Goal: Information Seeking & Learning: Learn about a topic

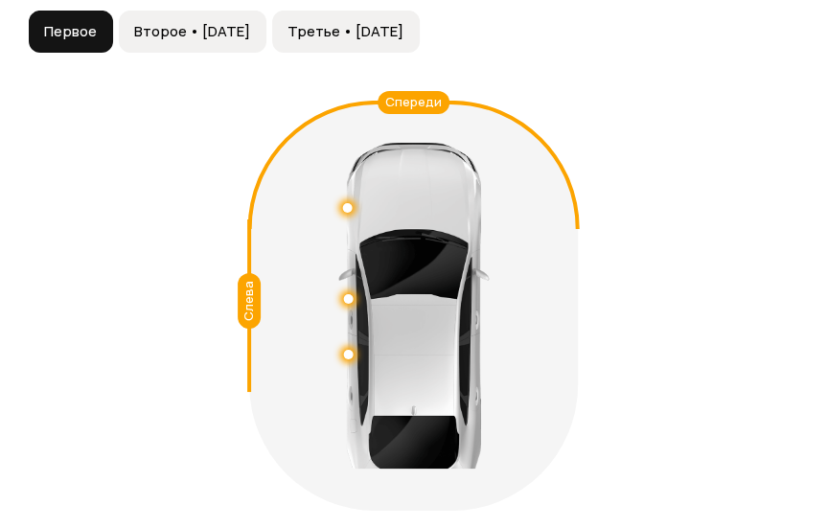
scroll to position [2240, 0]
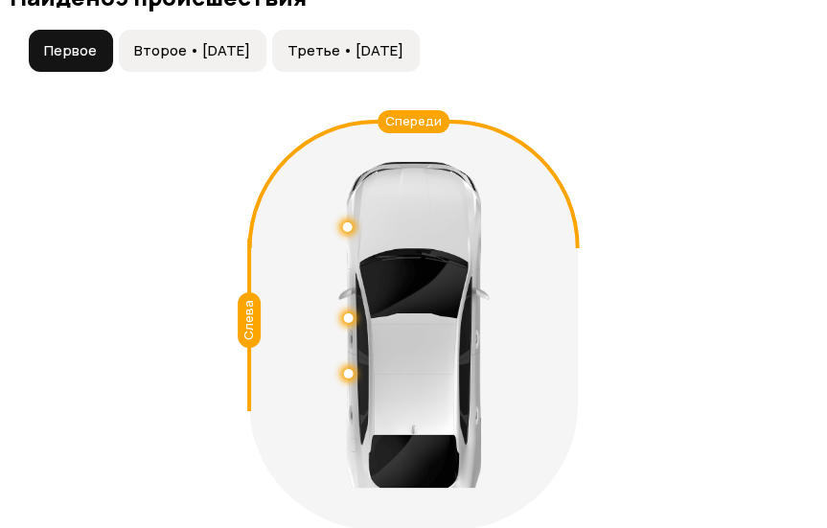
click at [266, 72] on button "Второе • 14 дек 2022" at bounding box center [193, 51] width 148 height 42
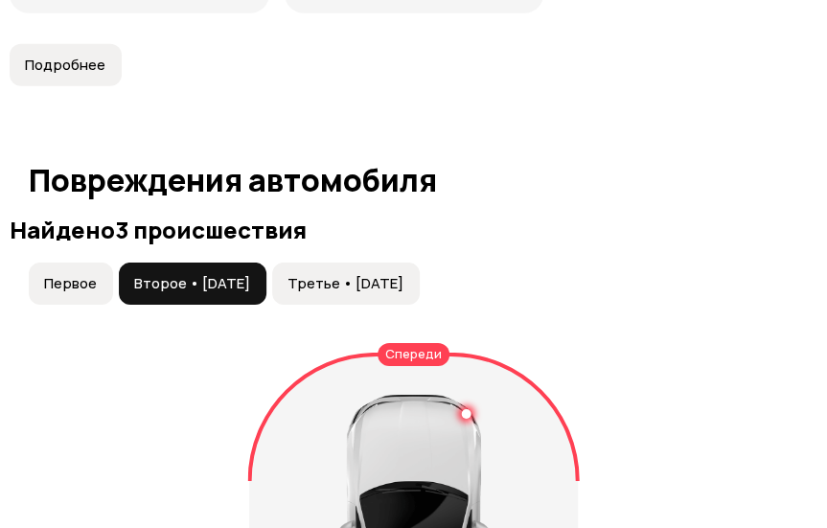
scroll to position [2017, 0]
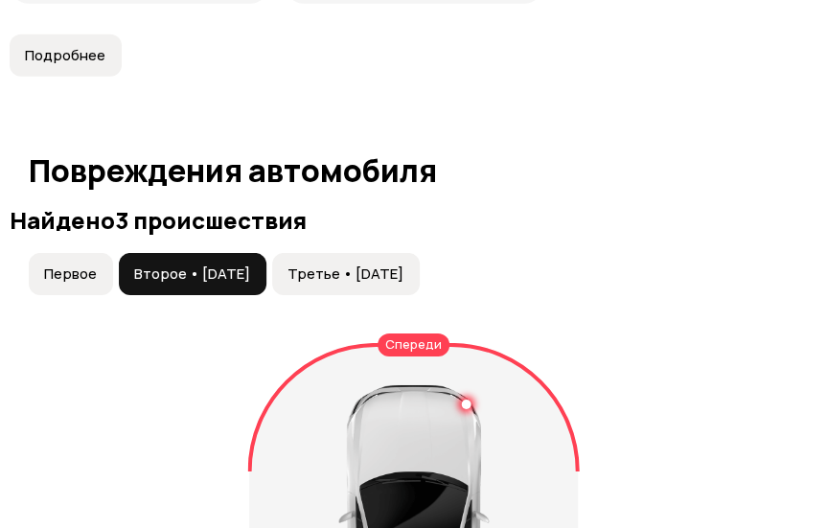
click at [377, 279] on span "Третье • 12 май 2024" at bounding box center [345, 273] width 116 height 19
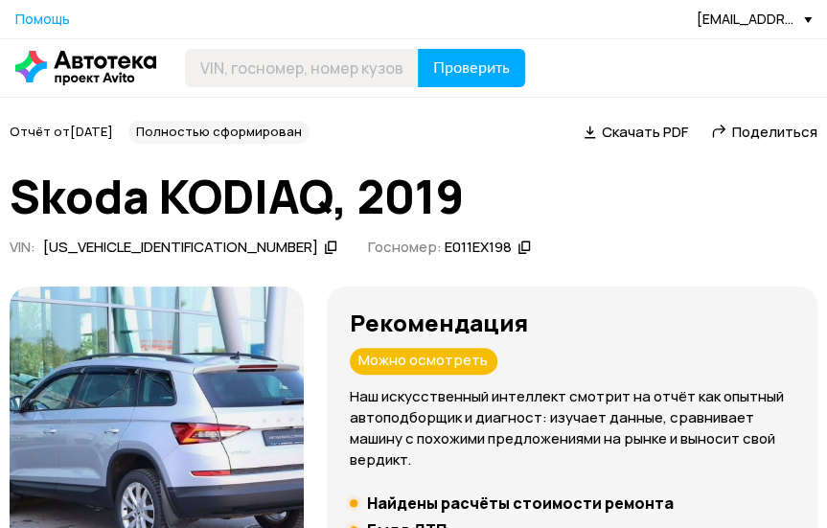
scroll to position [10, 0]
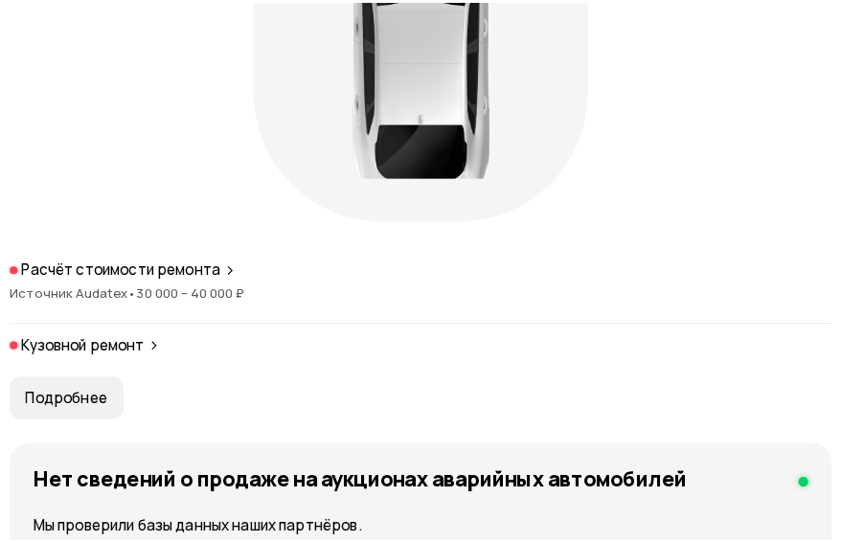
scroll to position [2546, 0]
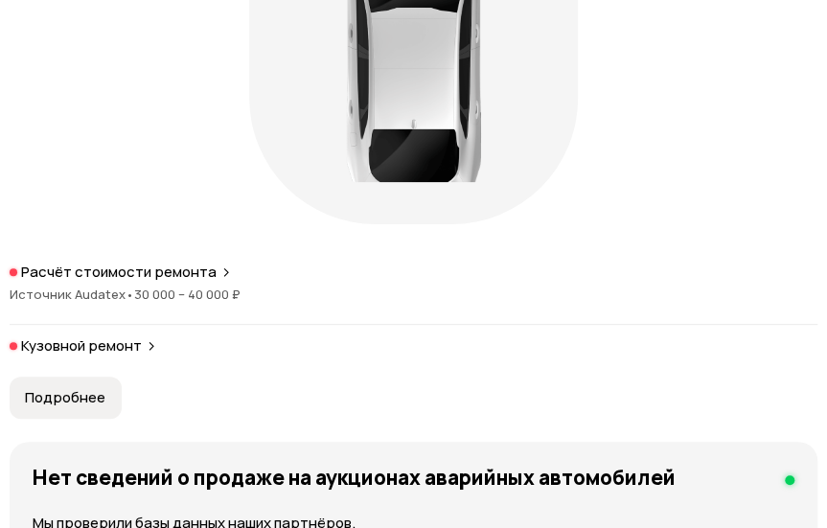
click at [196, 282] on p "Расчёт стоимости ремонта" at bounding box center [118, 272] width 195 height 19
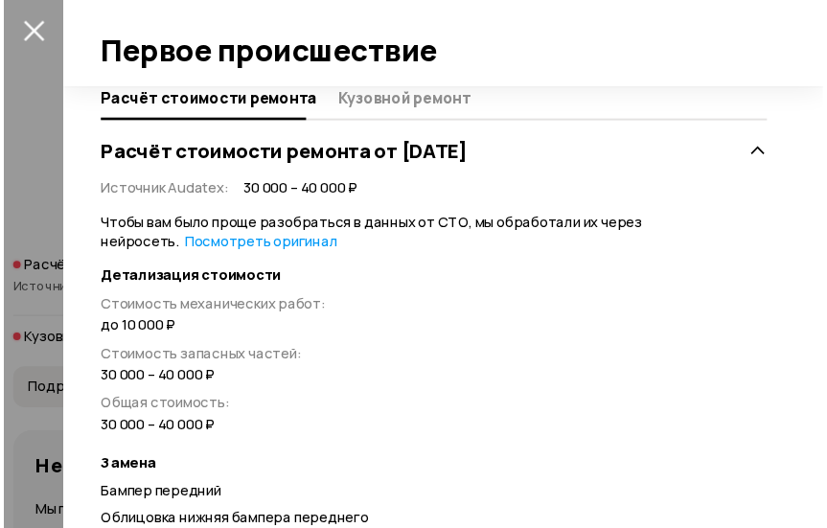
scroll to position [431, 0]
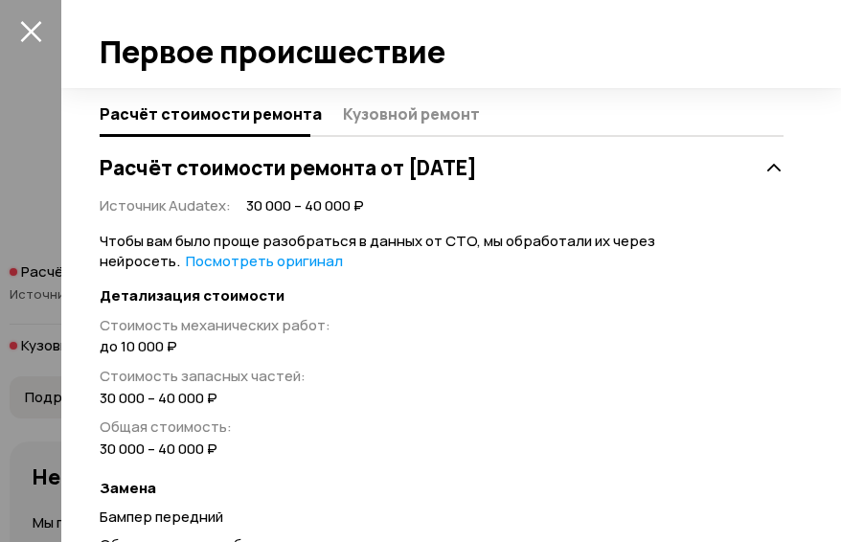
click at [34, 36] on icon "закрыть" at bounding box center [30, 31] width 21 height 21
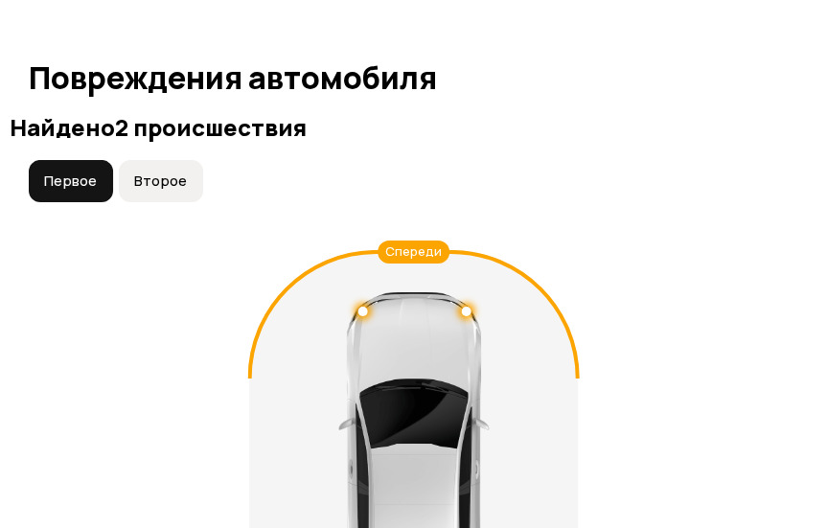
scroll to position [2131, 0]
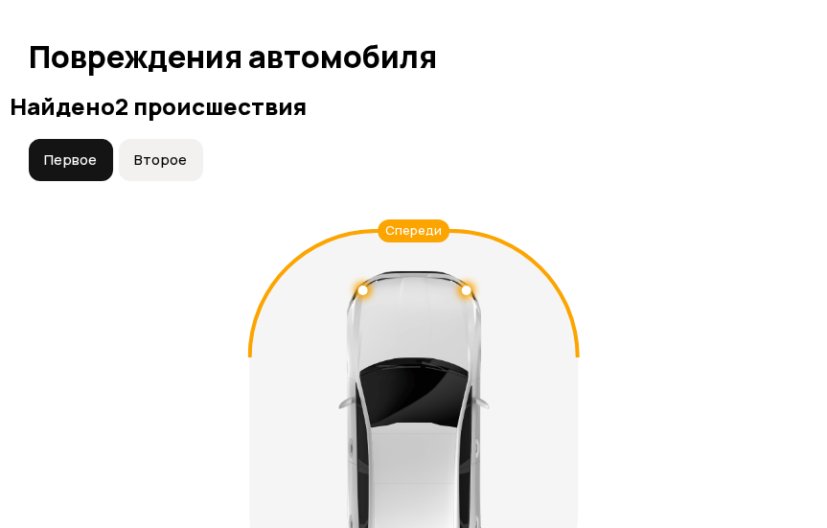
click at [162, 170] on span "Второе" at bounding box center [160, 159] width 53 height 19
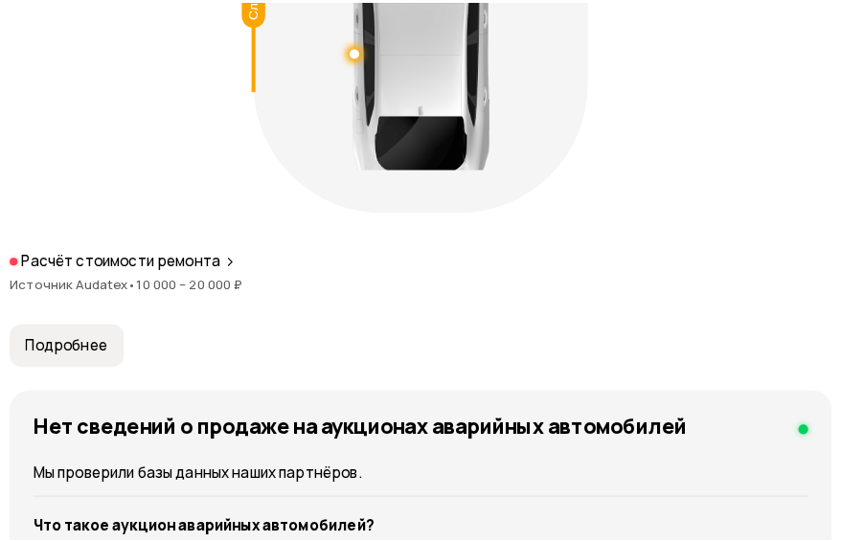
scroll to position [2543, 0]
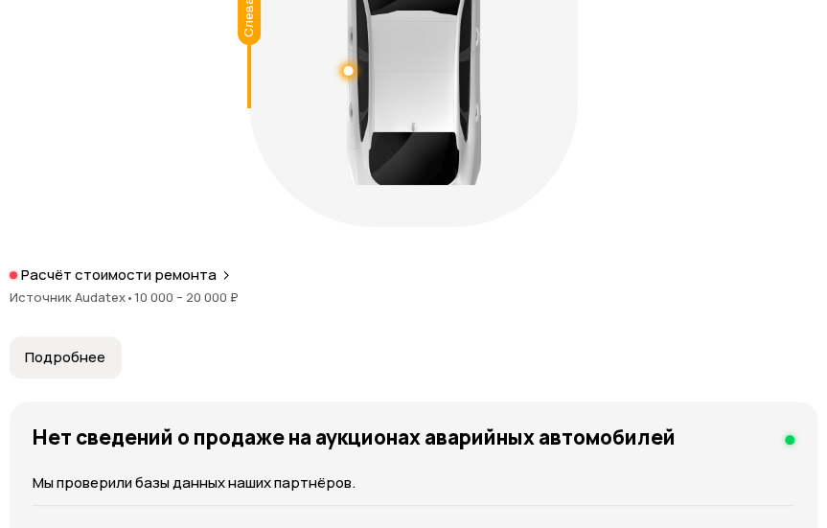
click at [215, 306] on span "10 000 – 20 000 ₽" at bounding box center [186, 296] width 104 height 17
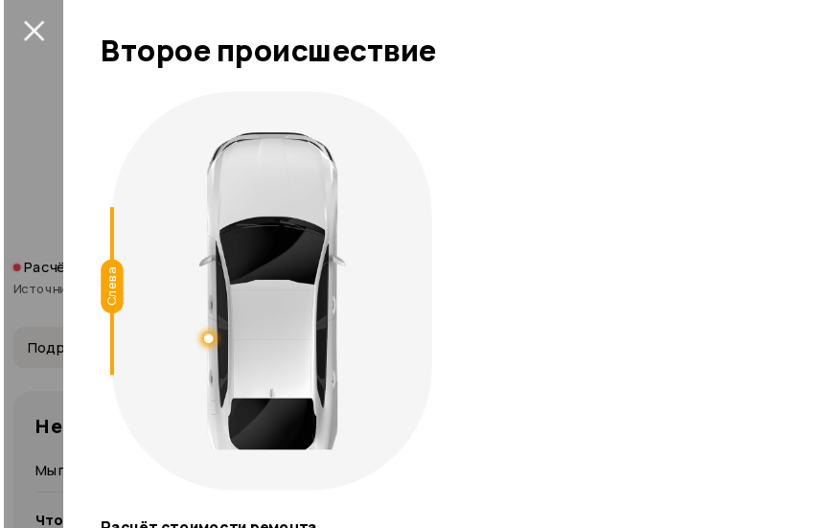
scroll to position [0, 0]
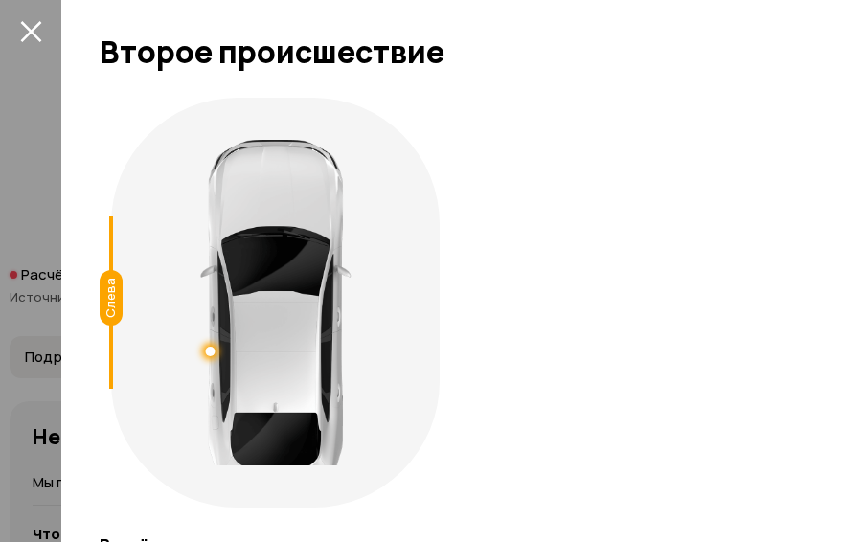
click at [29, 34] on icon "закрыть" at bounding box center [30, 31] width 21 height 21
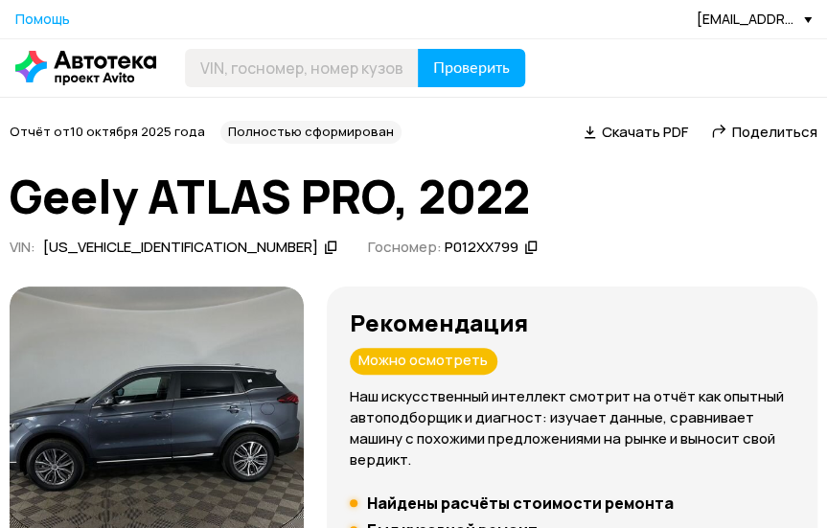
click at [791, 135] on span "Поделиться" at bounding box center [774, 132] width 85 height 20
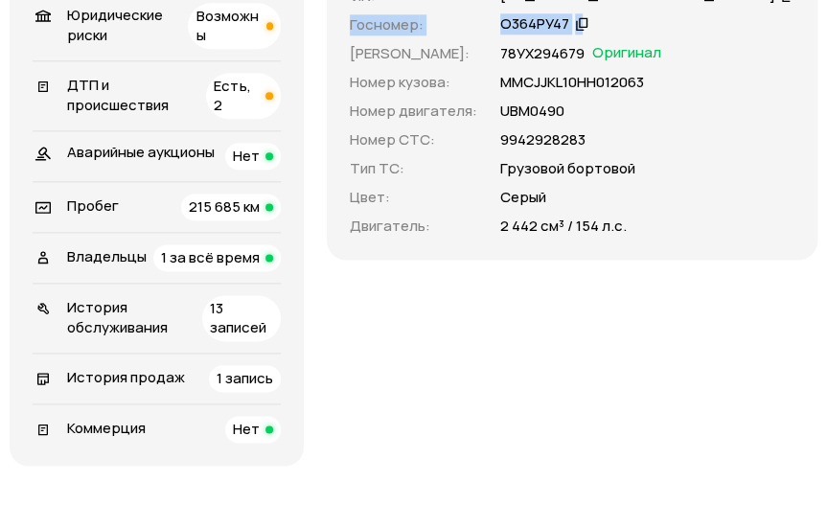
scroll to position [744, 2]
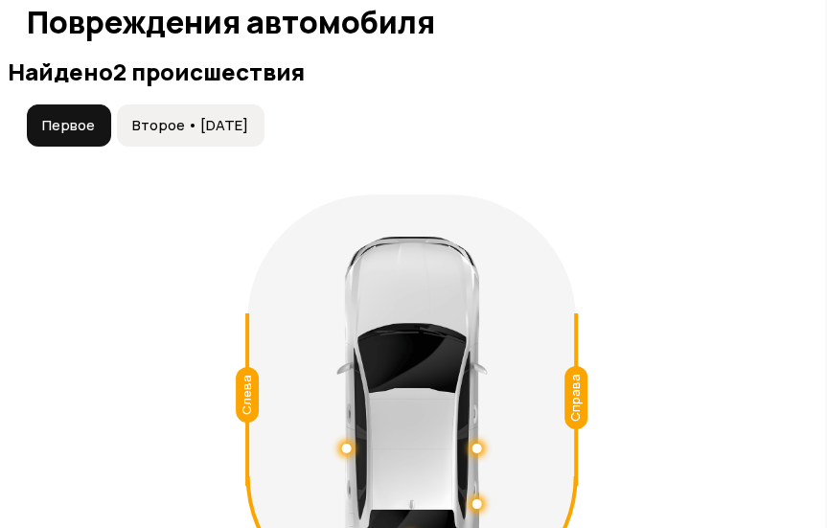
scroll to position [2141, 2]
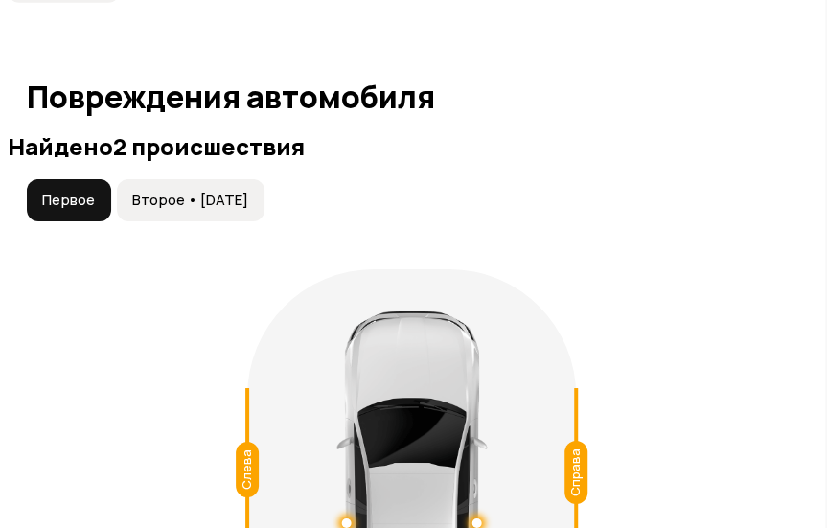
click at [248, 210] on span "Второе • 12 апр 2018" at bounding box center [190, 200] width 116 height 19
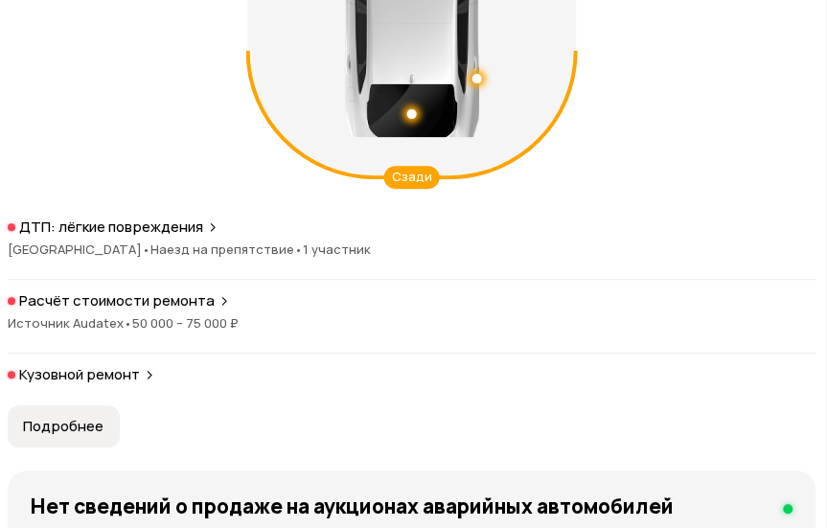
scroll to position [2620, 2]
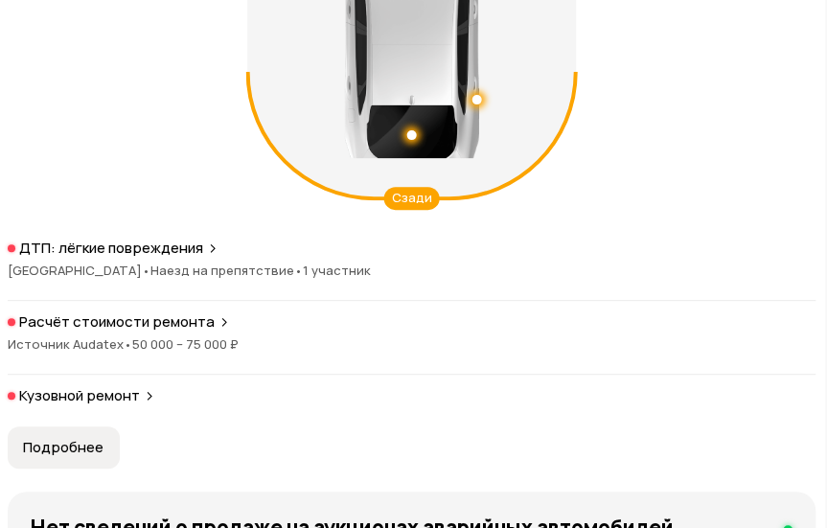
click at [203, 279] on span "Наезд на препятствие •" at bounding box center [226, 270] width 152 height 17
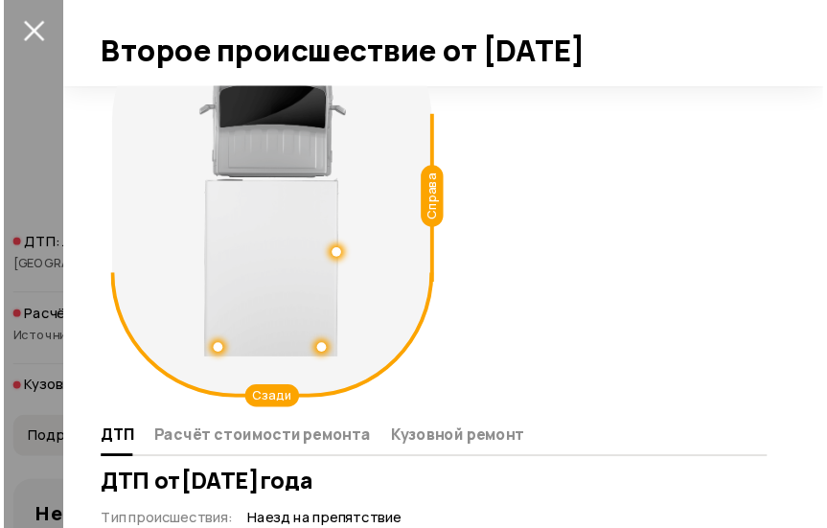
scroll to position [52, 0]
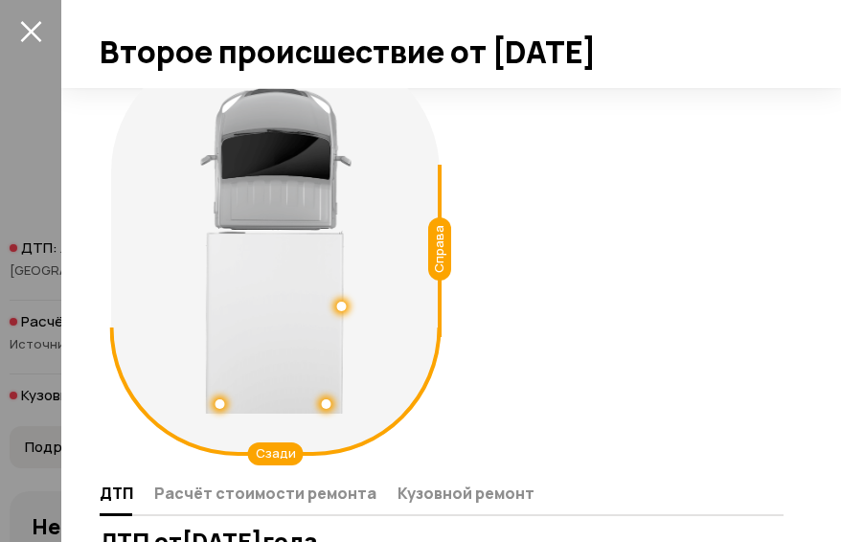
click at [37, 37] on icon "закрыть" at bounding box center [30, 31] width 21 height 21
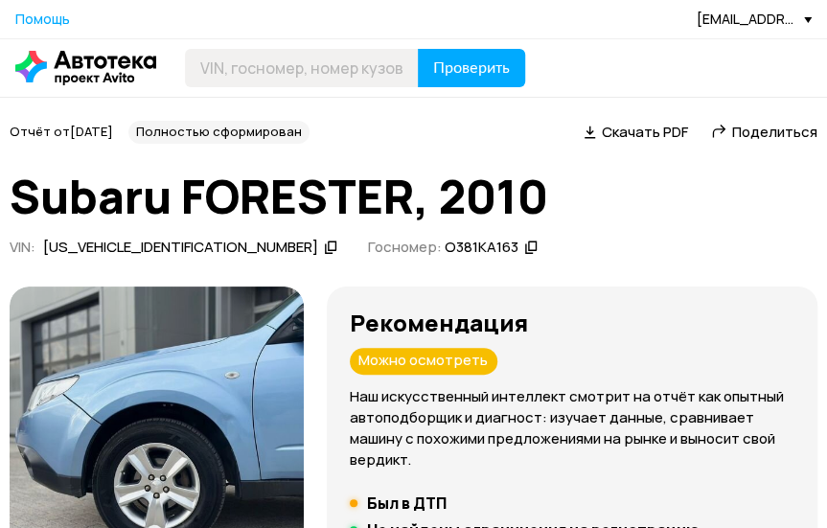
click at [770, 137] on span "Поделиться" at bounding box center [774, 132] width 85 height 20
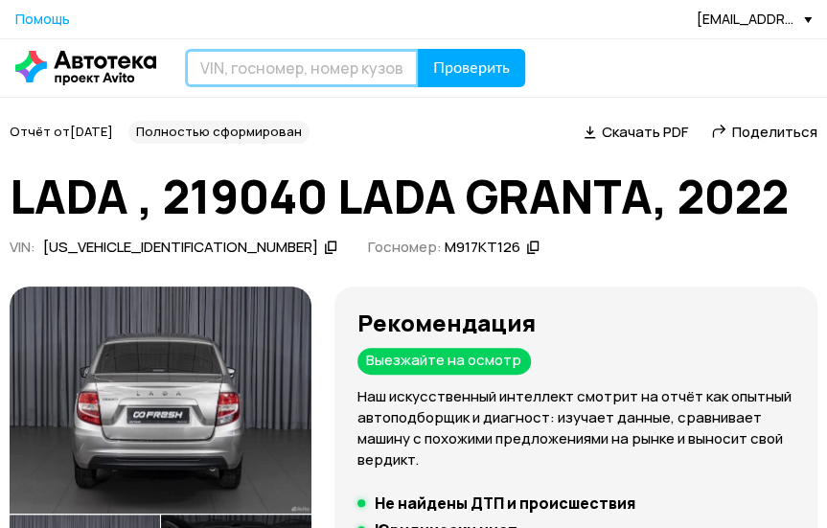
click at [292, 73] on input "text" at bounding box center [302, 68] width 234 height 38
paste input "[US_VEHICLE_IDENTIFICATION_NUMBER]"
type input "[US_VEHICLE_IDENTIFICATION_NUMBER]"
click at [418, 49] on button "Проверить" at bounding box center [471, 68] width 107 height 38
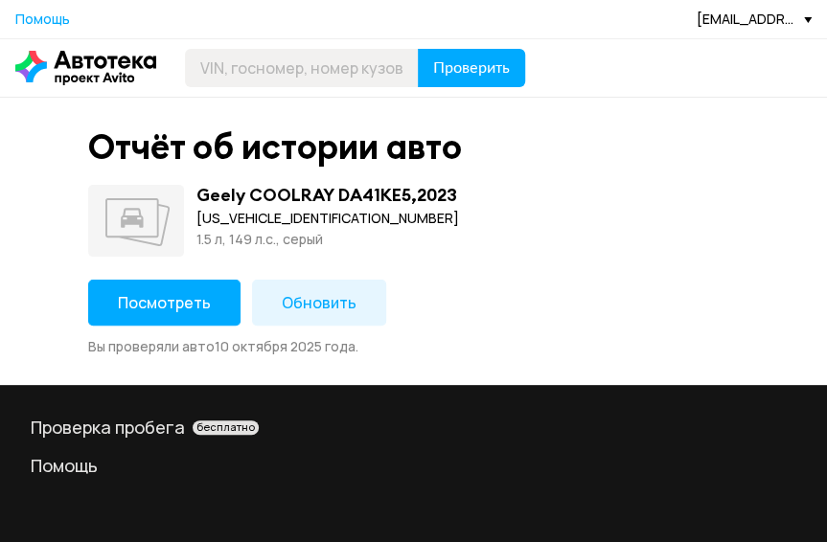
click at [194, 308] on span "Посмотреть" at bounding box center [164, 302] width 93 height 21
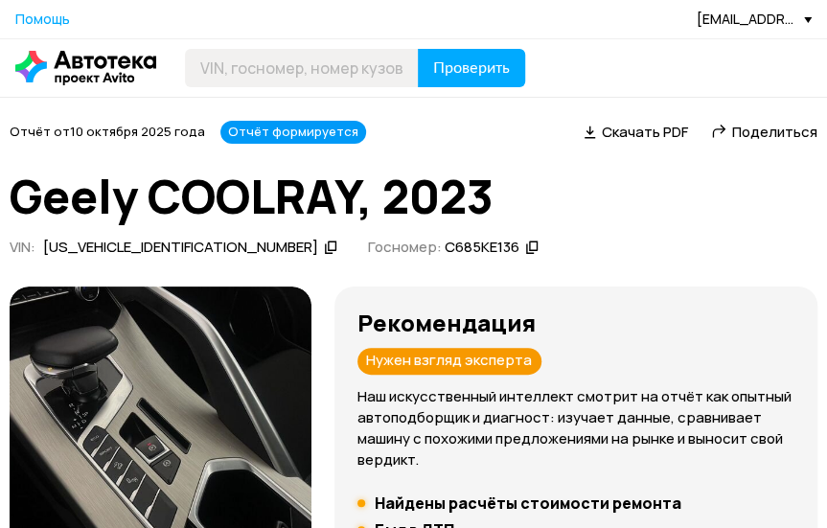
click at [757, 127] on span "Поделиться" at bounding box center [774, 132] width 85 height 20
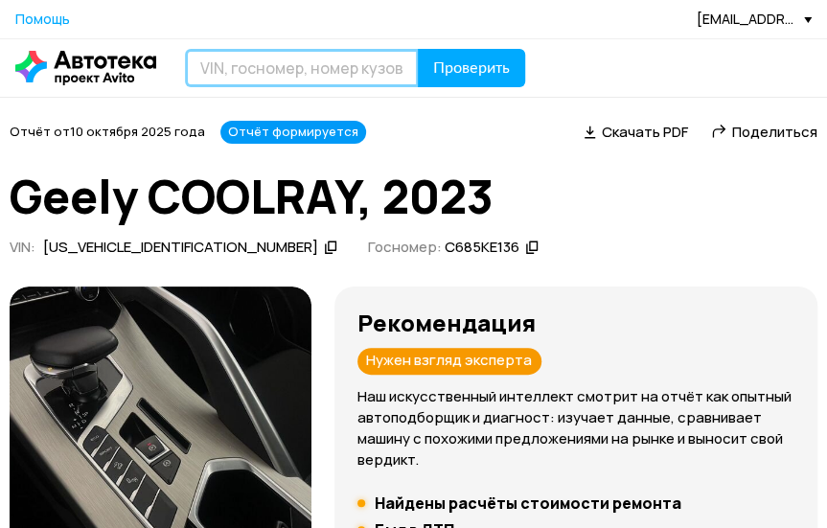
click at [360, 50] on input "text" at bounding box center [302, 68] width 234 height 38
paste input "SALYA2BN4JA722998"
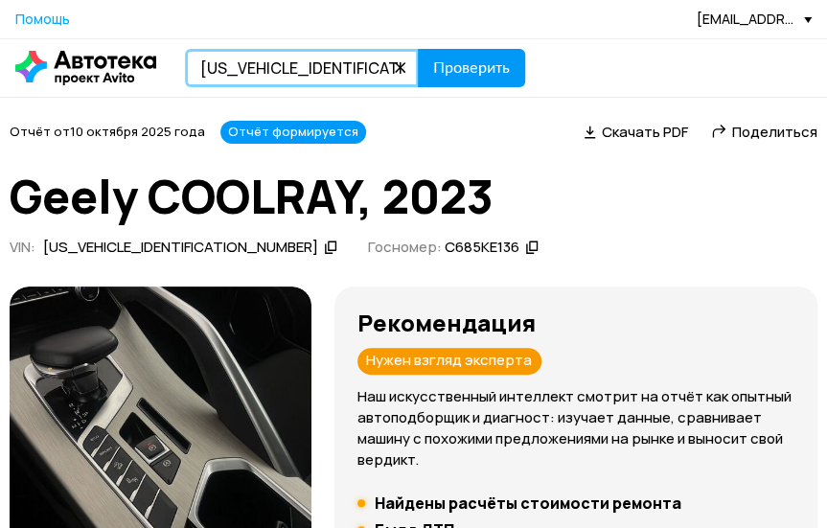
type input "SALYA2BN4JA722998"
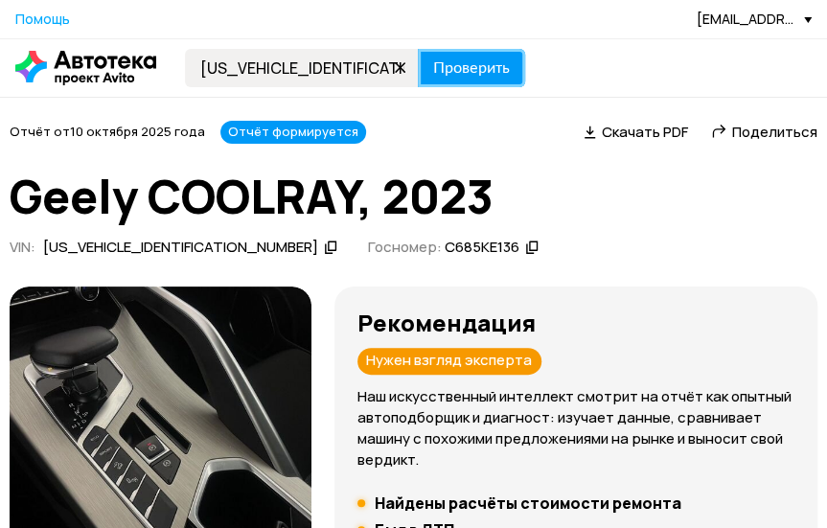
click at [523, 62] on button "Проверить" at bounding box center [471, 68] width 107 height 38
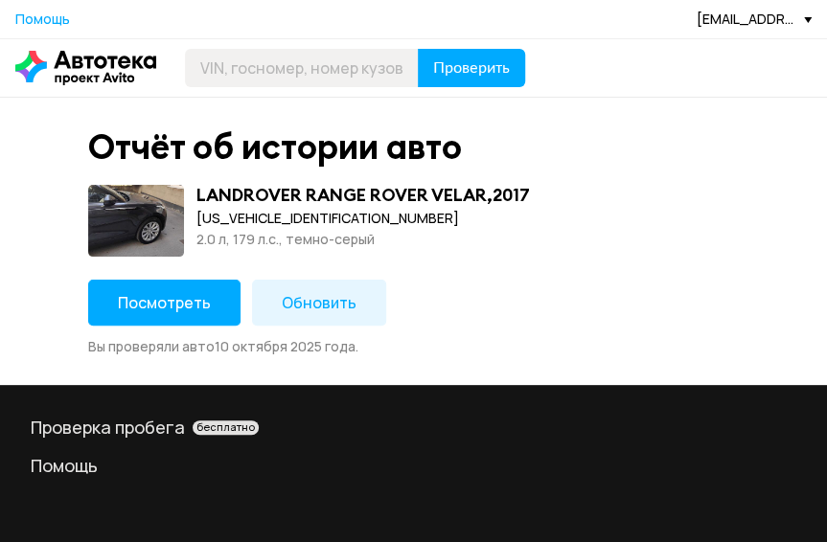
click at [153, 311] on span "Посмотреть" at bounding box center [164, 302] width 93 height 21
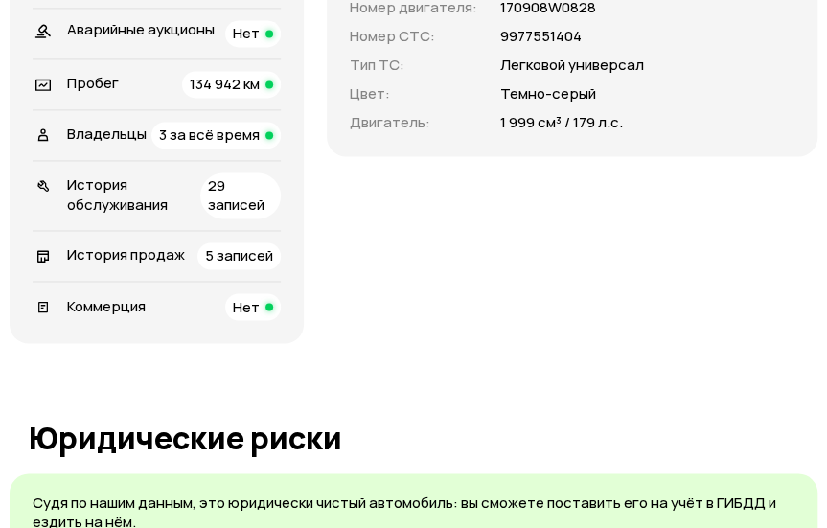
scroll to position [989, 0]
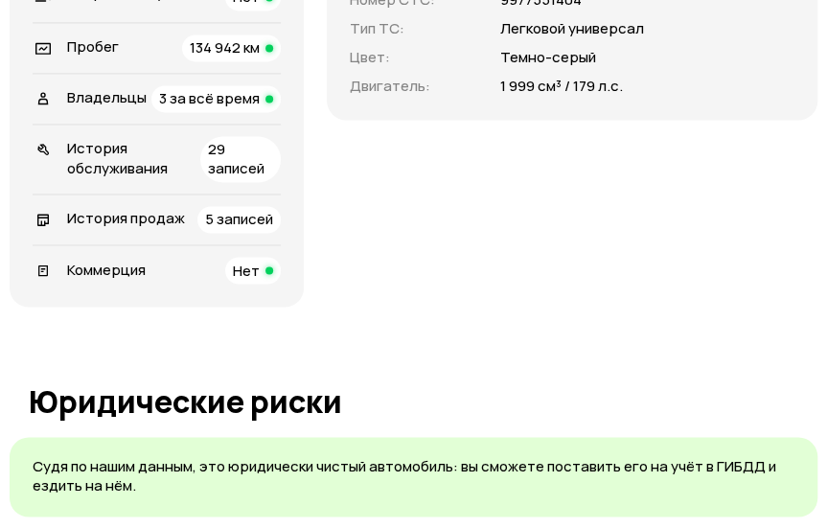
click at [260, 107] on span "3 за всё время" at bounding box center [209, 98] width 101 height 20
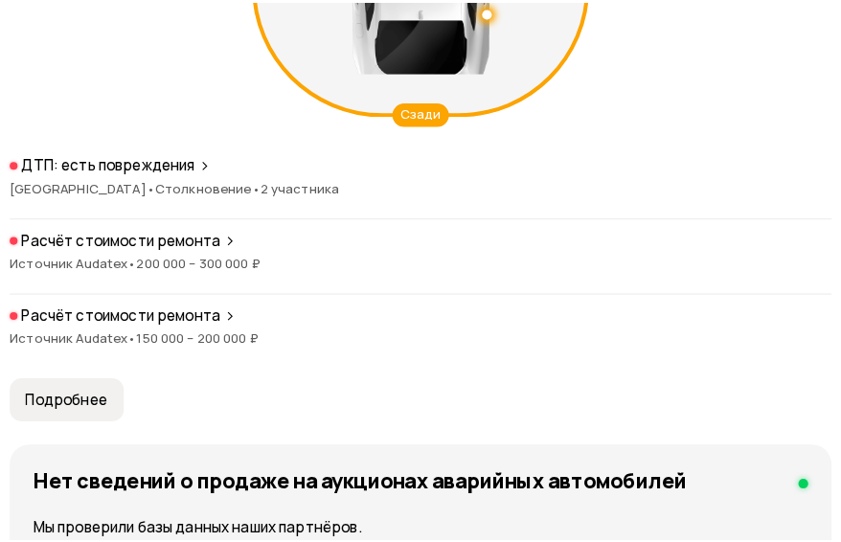
scroll to position [2697, 0]
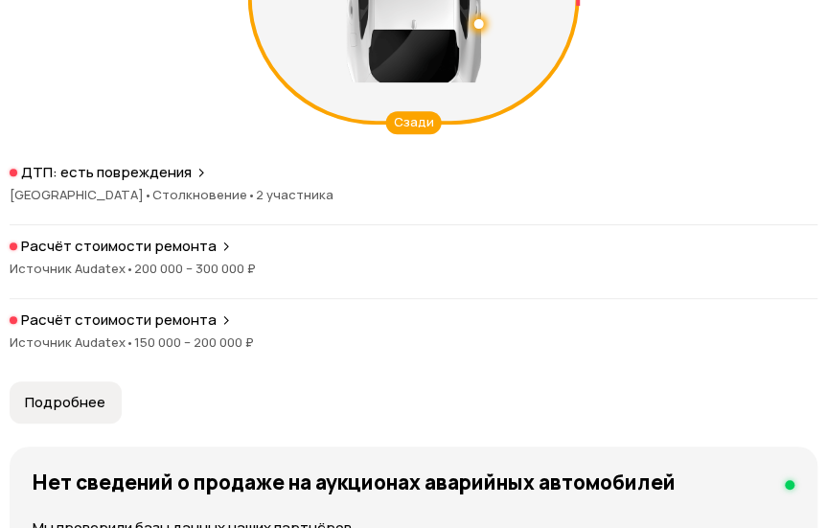
click at [156, 260] on span "200 000 – 300 000 ₽" at bounding box center [195, 268] width 122 height 17
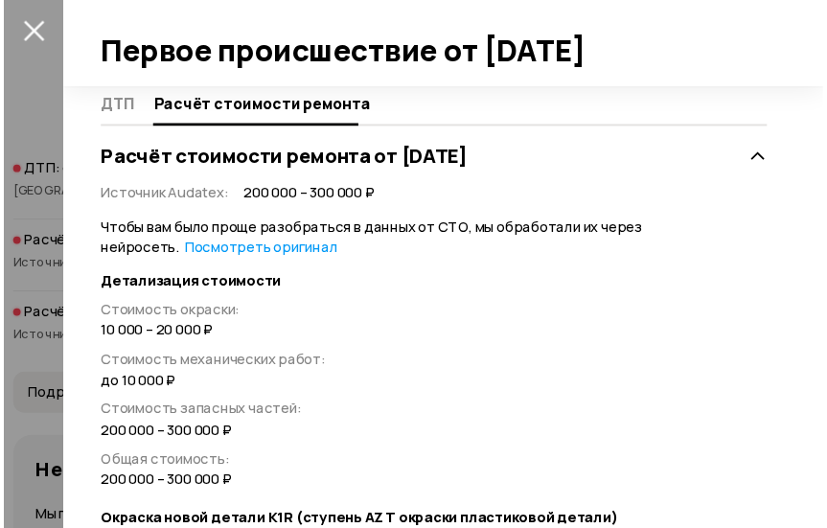
scroll to position [431, 0]
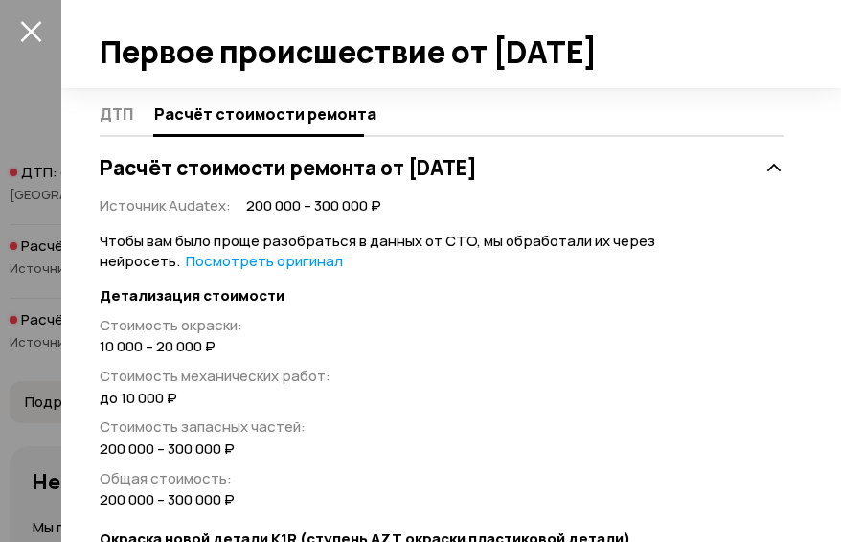
click at [46, 30] on div at bounding box center [420, 271] width 841 height 542
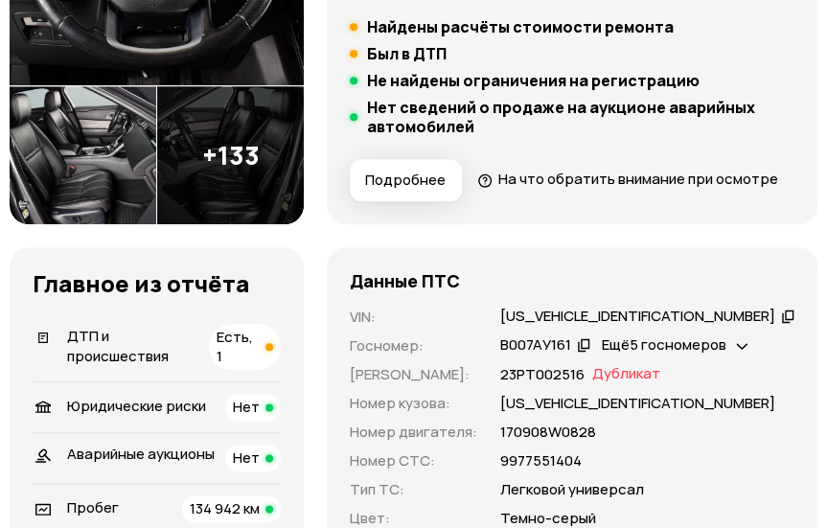
scroll to position [0, 0]
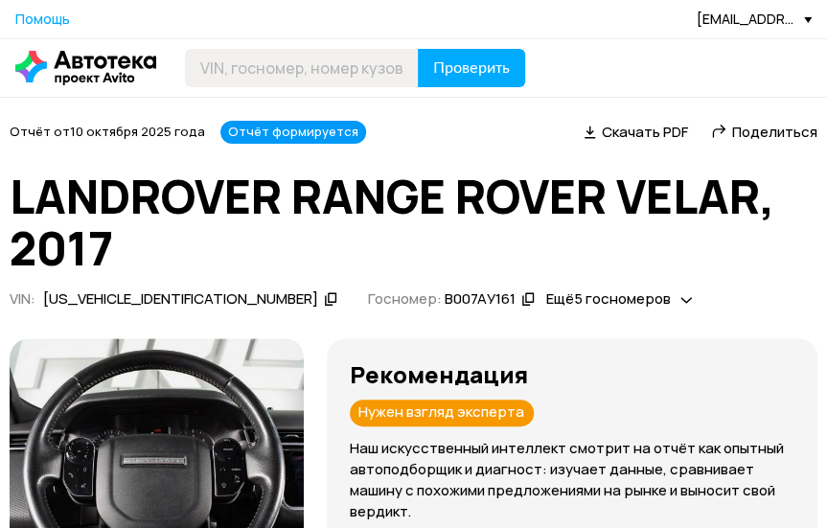
click at [781, 127] on span "Поделиться" at bounding box center [774, 132] width 85 height 20
click at [779, 126] on span "Поделиться" at bounding box center [774, 132] width 85 height 20
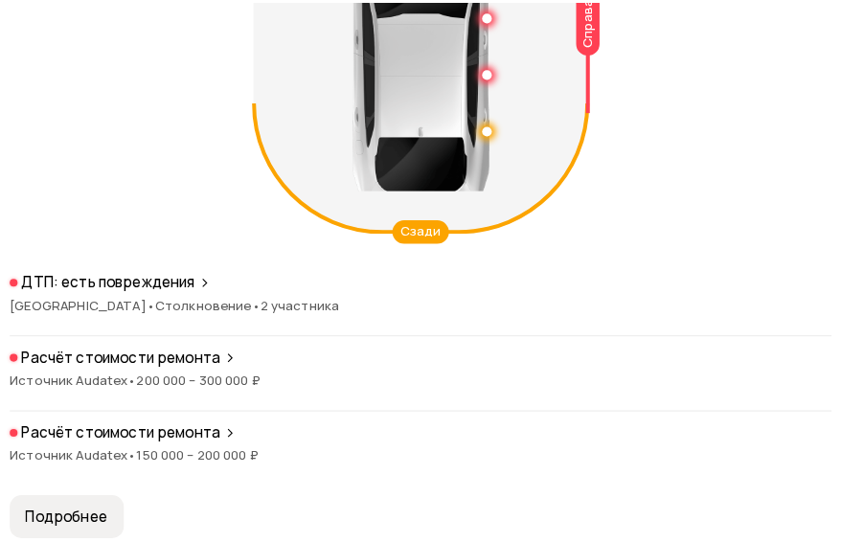
scroll to position [2606, 0]
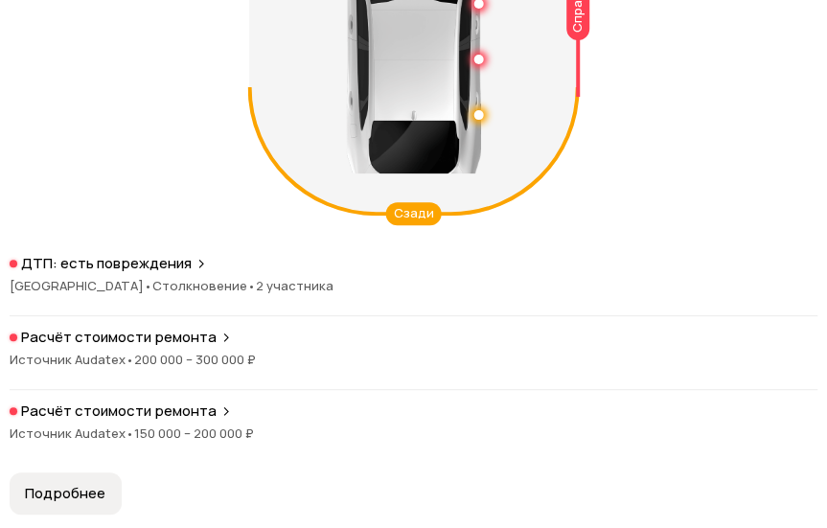
click at [241, 415] on div "Расчёт стоимости ремонта Источник Audatex • 150 000 – 200 000 ₽" at bounding box center [414, 432] width 808 height 61
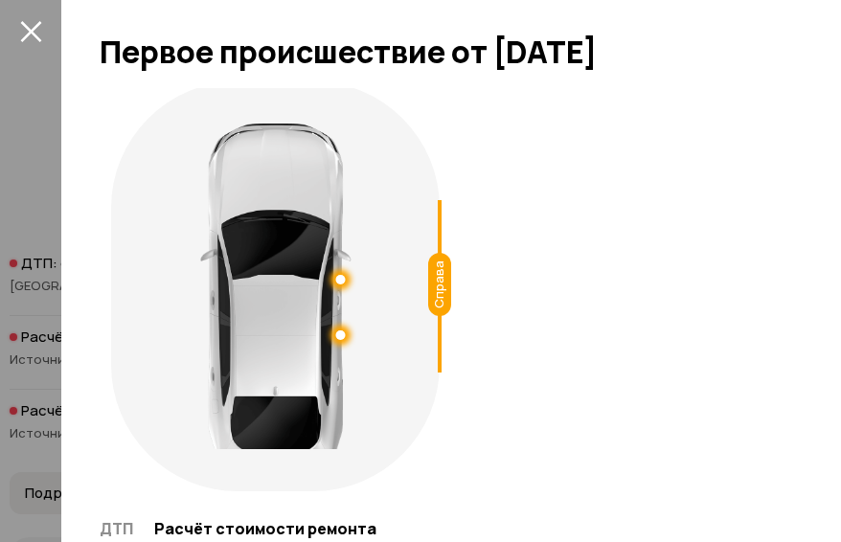
scroll to position [0, 0]
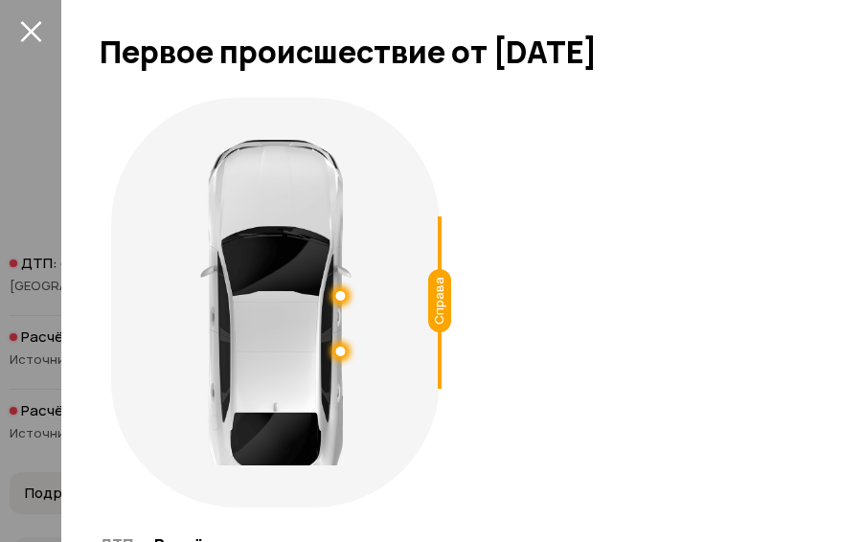
click at [20, 29] on icon "закрыть" at bounding box center [31, 31] width 22 height 22
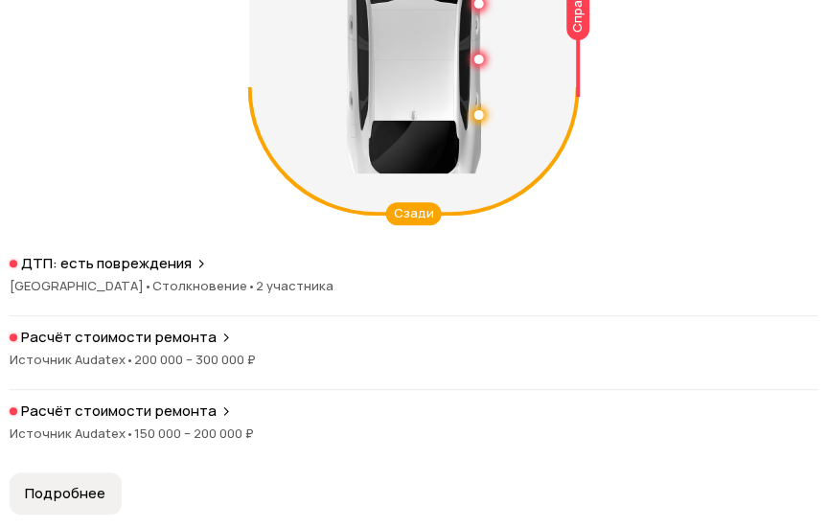
click at [184, 341] on div "Расчёт стоимости ремонта Источник Audatex • 200 000 – 300 000 ₽" at bounding box center [414, 359] width 808 height 62
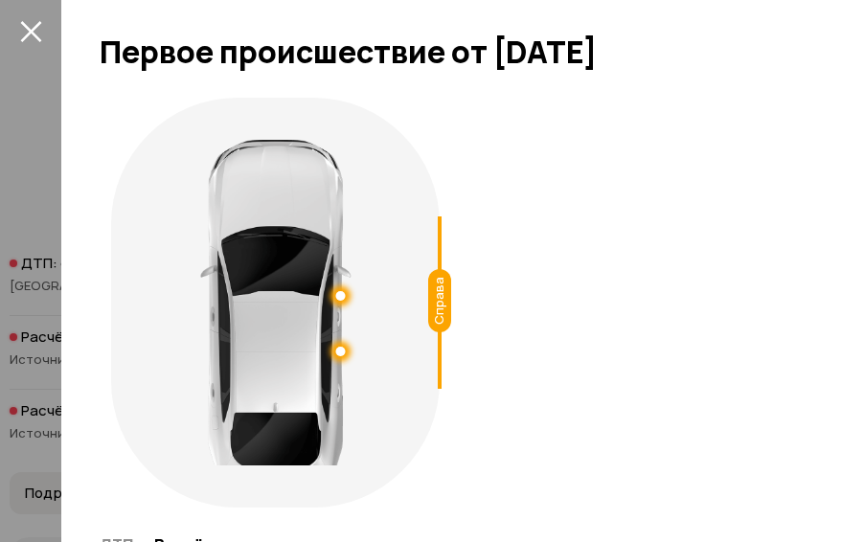
click at [20, 40] on icon "закрыть" at bounding box center [31, 31] width 22 height 22
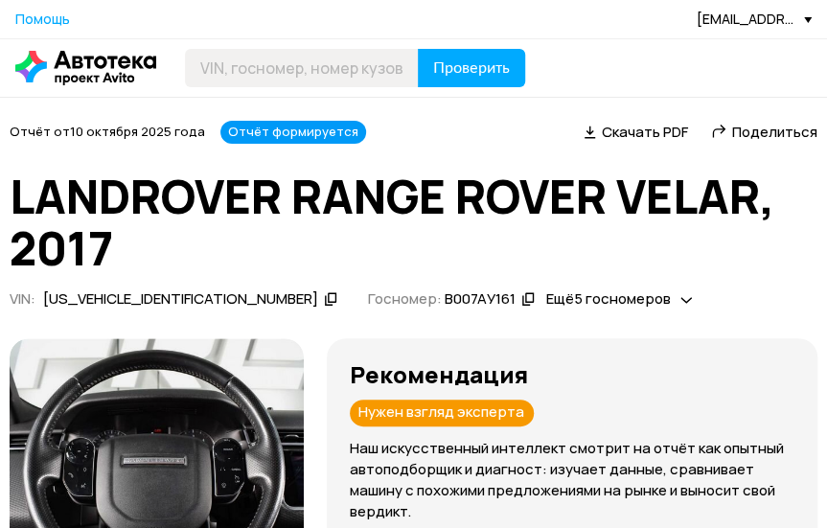
click at [755, 137] on span "Поделиться" at bounding box center [774, 132] width 85 height 20
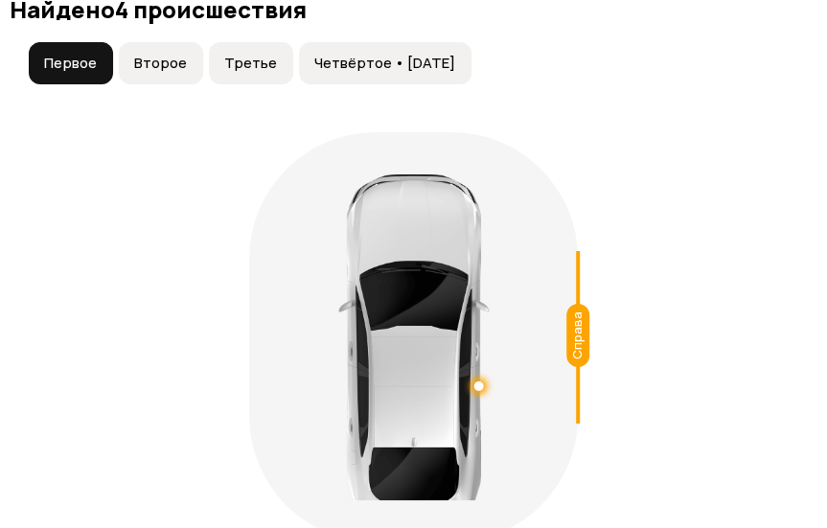
scroll to position [2097, 0]
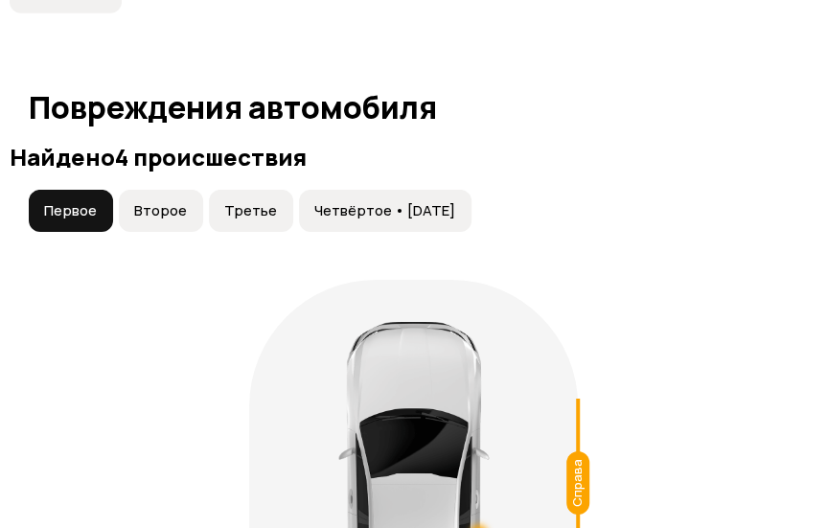
click at [167, 190] on button "Второе" at bounding box center [161, 211] width 84 height 42
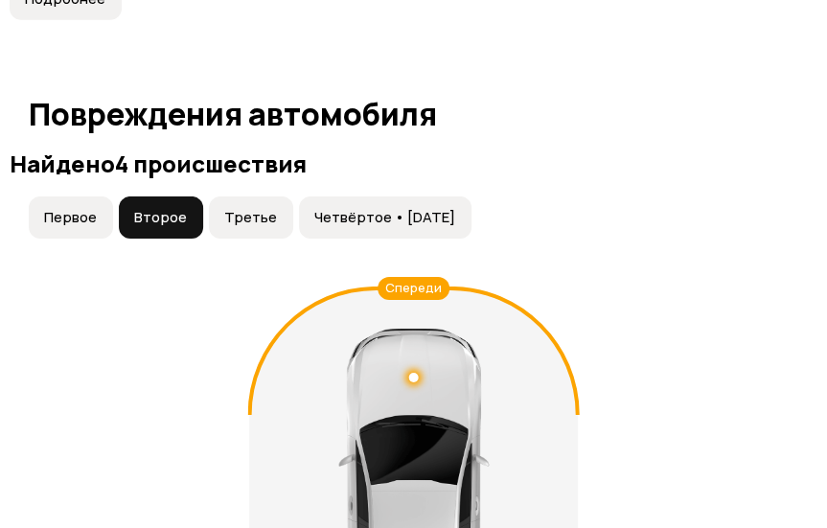
scroll to position [2056, 0]
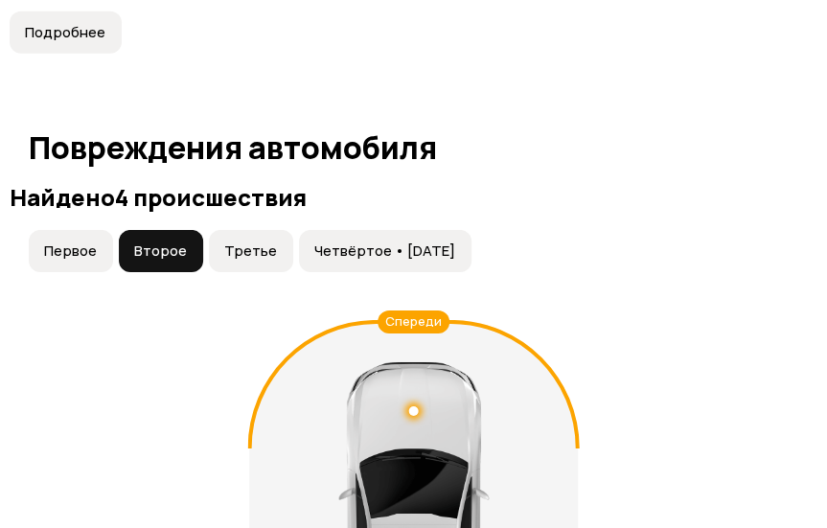
click at [236, 241] on span "Третье" at bounding box center [250, 250] width 53 height 19
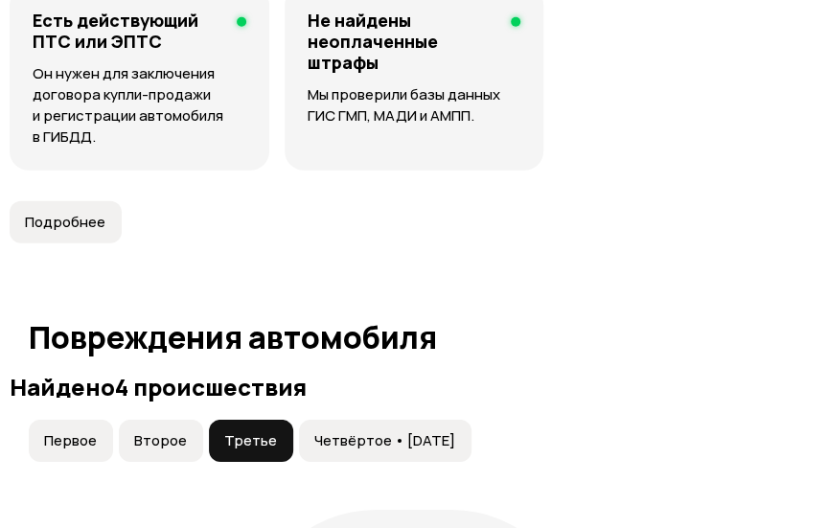
scroll to position [1855, 0]
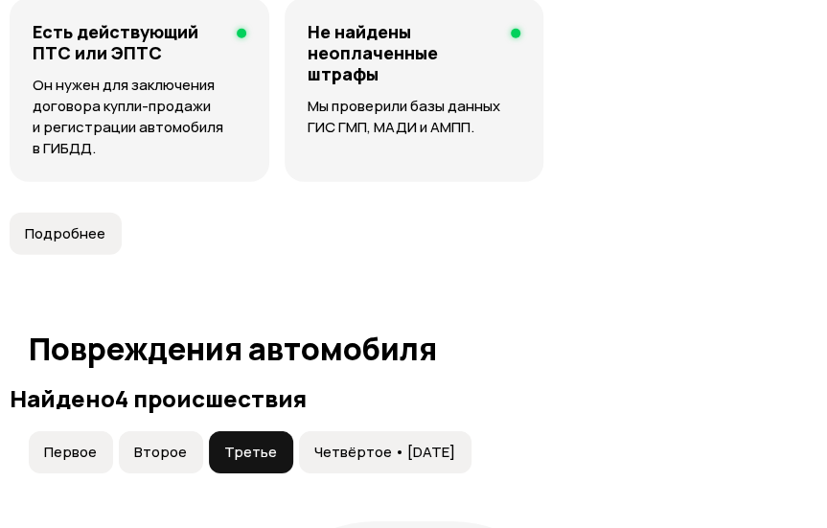
click at [437, 443] on span "Четвёртое • 11 авг 2018" at bounding box center [384, 452] width 141 height 19
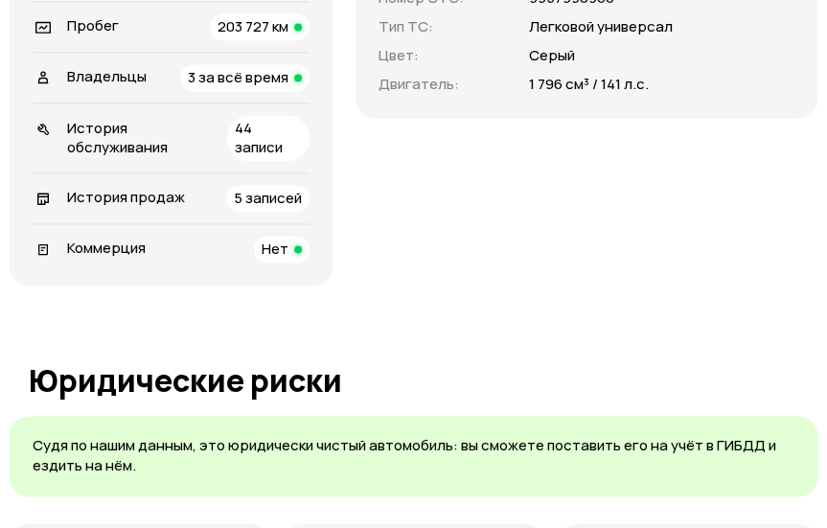
scroll to position [928, 0]
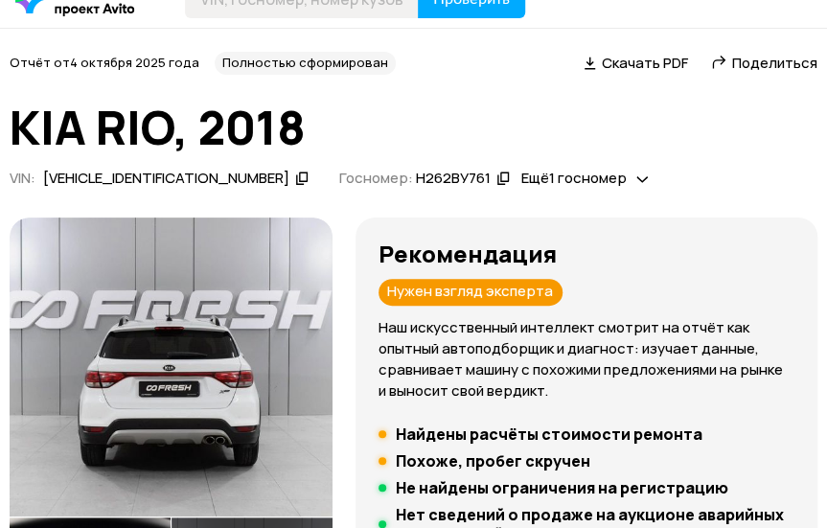
scroll to position [50, 0]
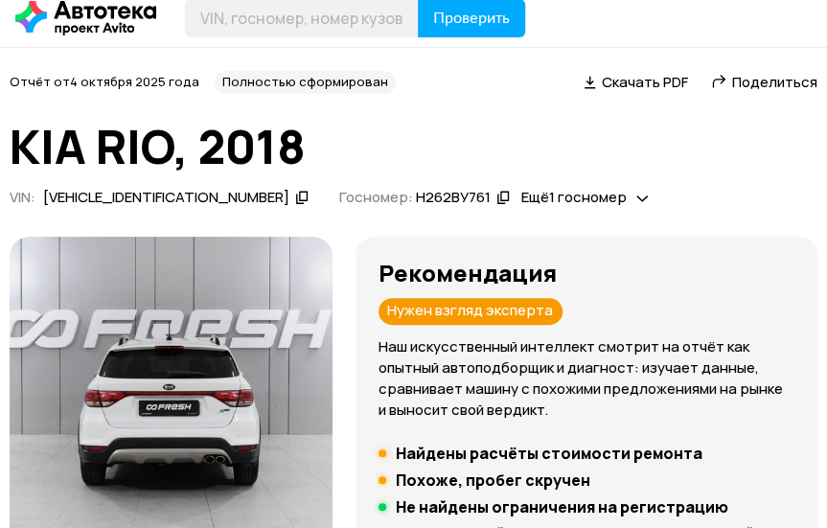
click at [788, 80] on span "Поделиться" at bounding box center [774, 82] width 85 height 20
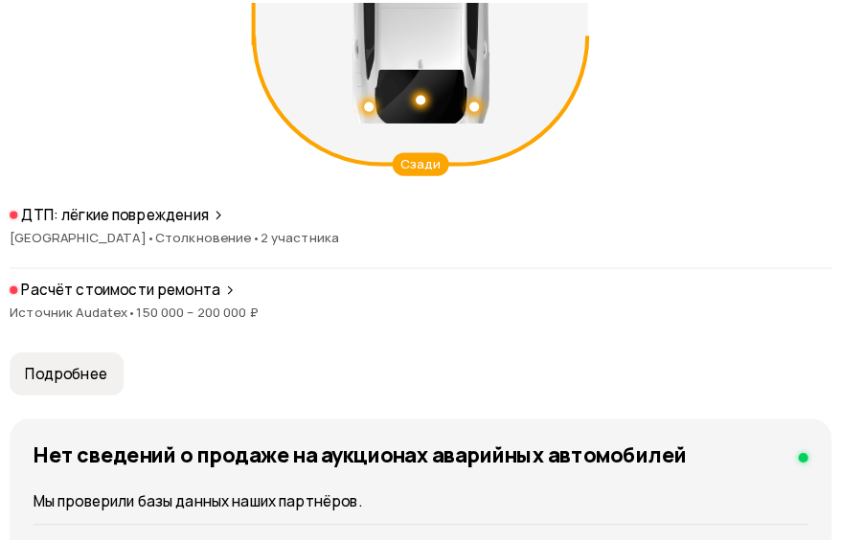
scroll to position [2586, 0]
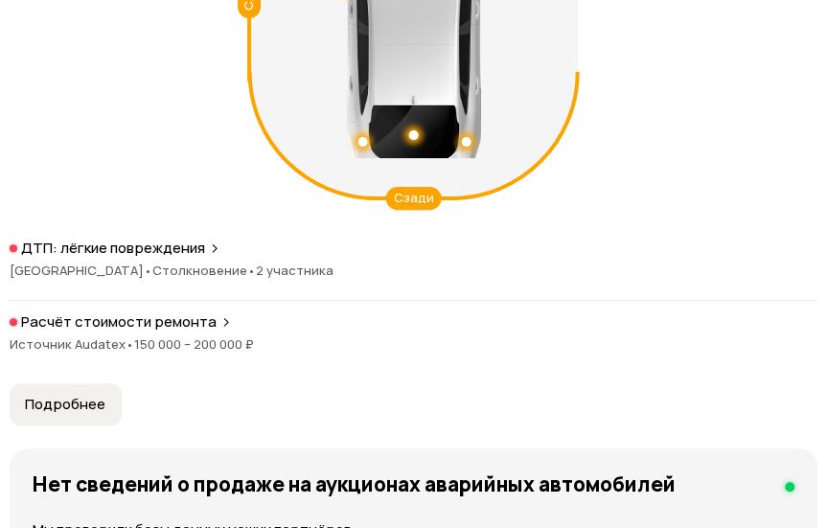
click at [169, 329] on p "Расчёт стоимости ремонта" at bounding box center [118, 321] width 195 height 19
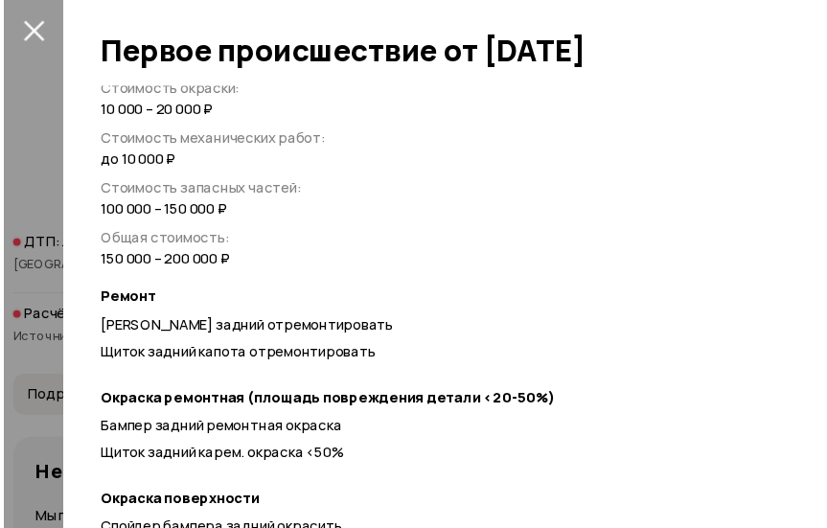
scroll to position [0, 0]
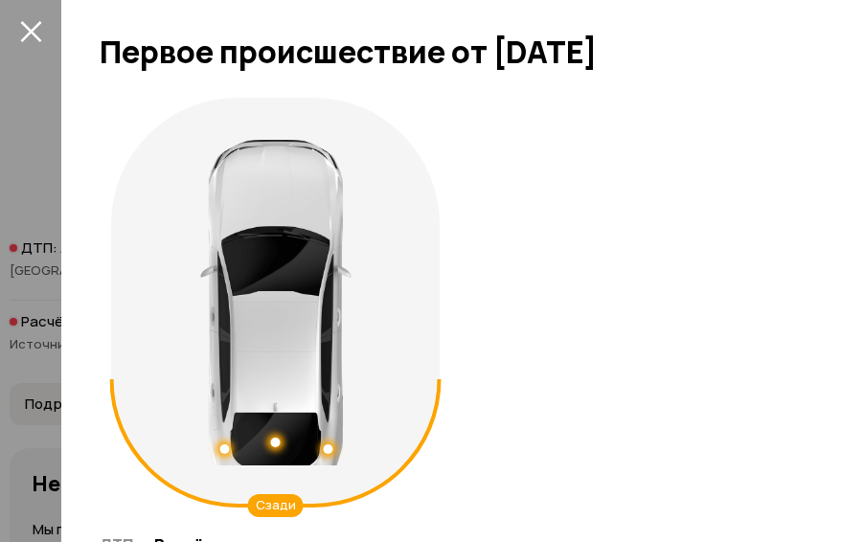
click at [34, 45] on button "закрыть" at bounding box center [30, 30] width 31 height 31
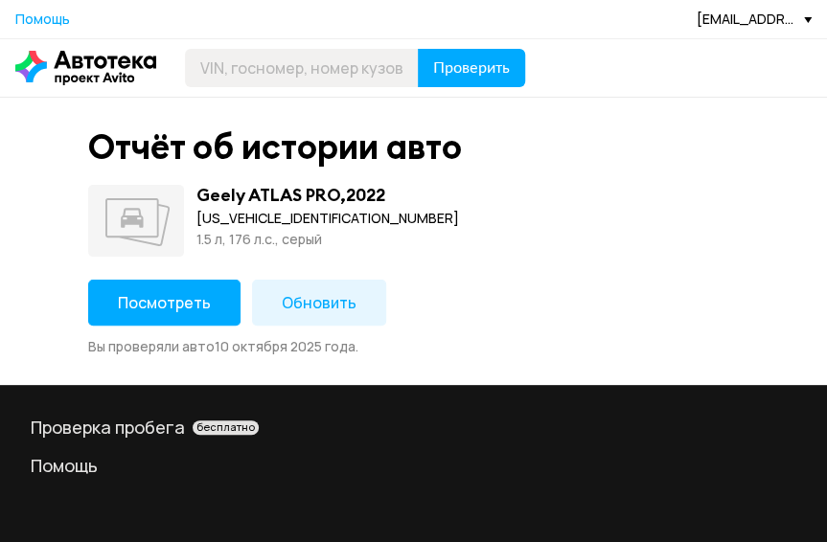
click at [181, 308] on span "Посмотреть" at bounding box center [164, 302] width 93 height 21
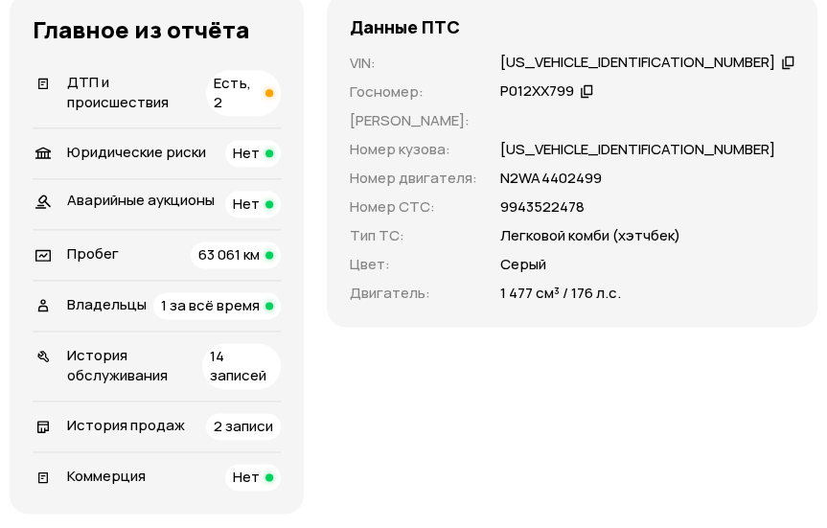
scroll to position [700, 0]
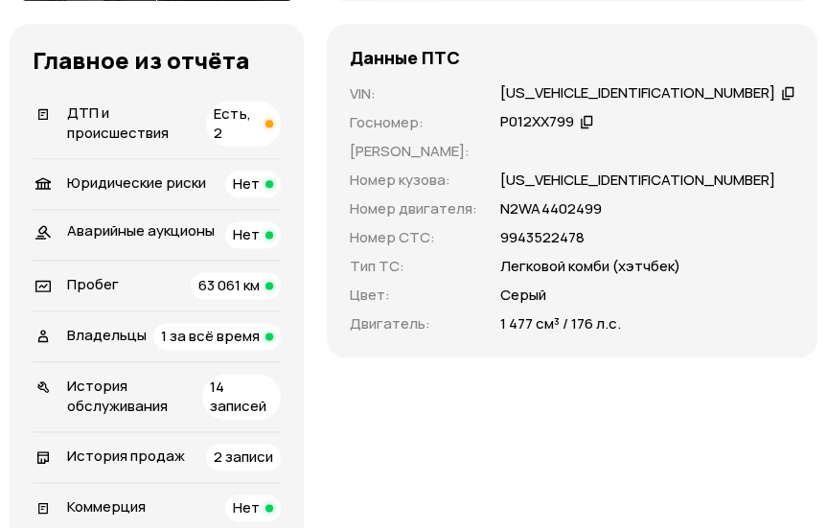
click at [626, 103] on div "Y4K8722D6NB305446" at bounding box center [637, 93] width 275 height 20
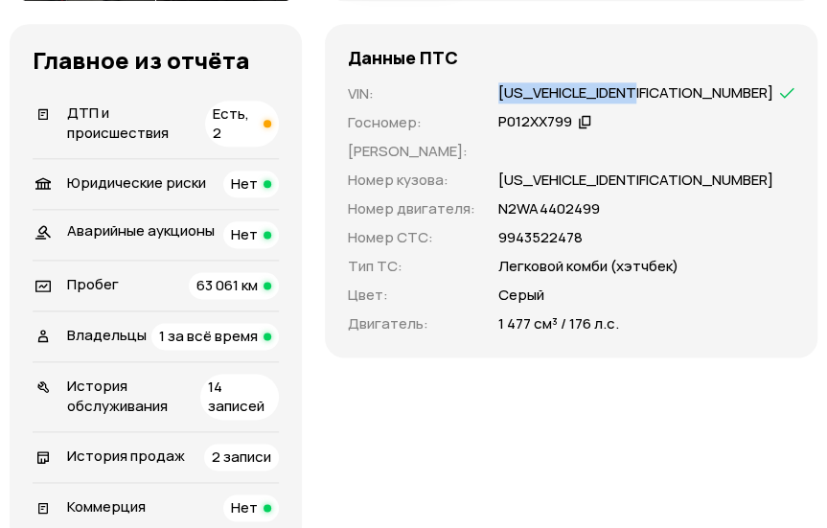
click at [626, 103] on div "Y4K8722D6NB305446" at bounding box center [635, 93] width 275 height 20
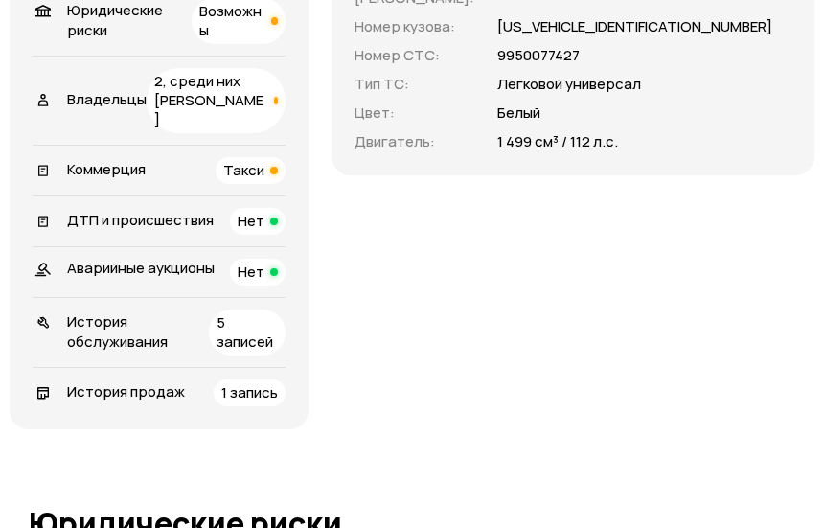
scroll to position [843, 0]
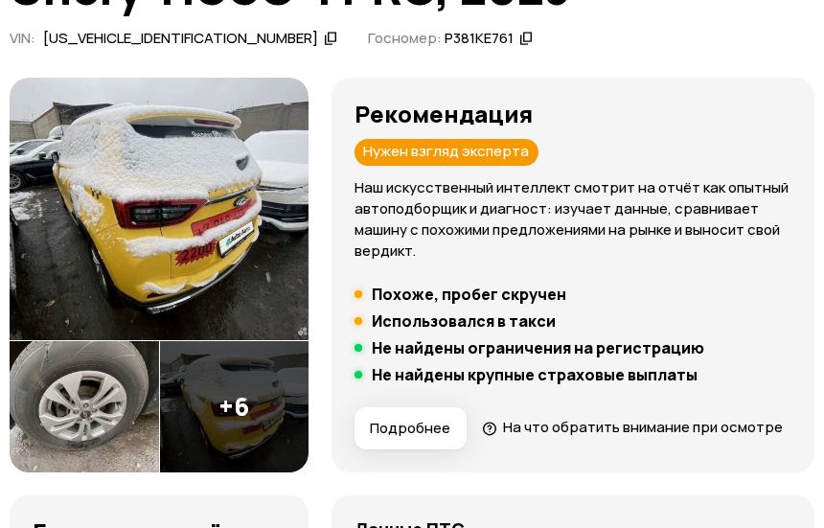
scroll to position [0, 0]
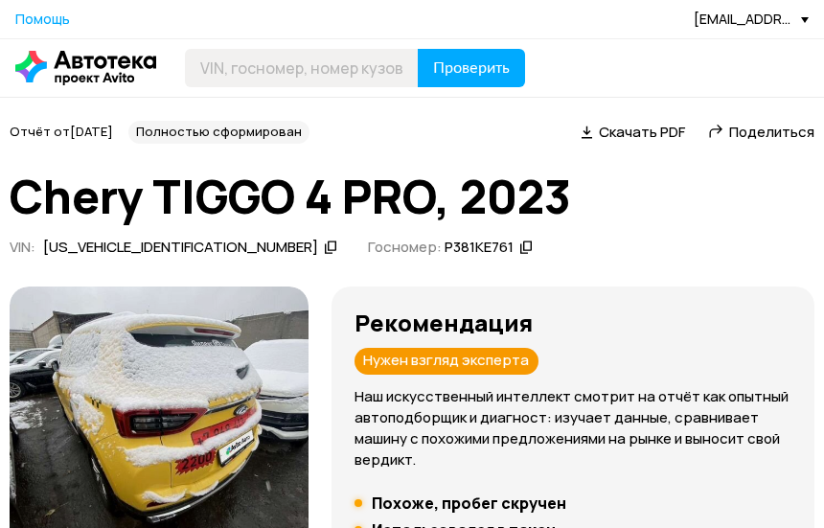
click at [745, 130] on span "Поделиться" at bounding box center [771, 132] width 85 height 20
